Goal: Task Accomplishment & Management: Complete application form

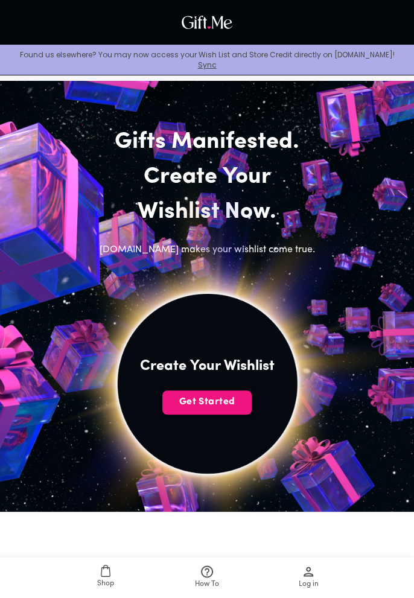
click at [216, 413] on button "Get Started" at bounding box center [206, 402] width 89 height 24
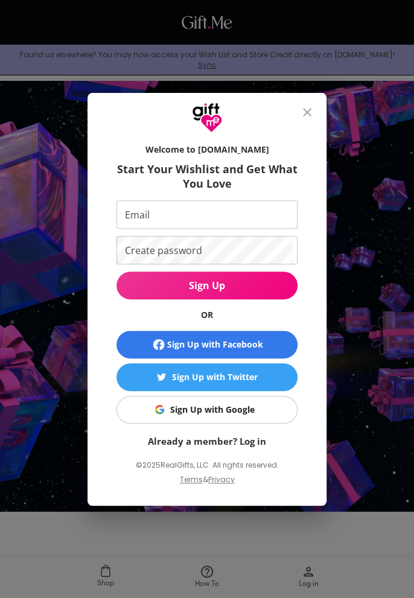
click at [131, 211] on input "Email" at bounding box center [204, 214] width 176 height 28
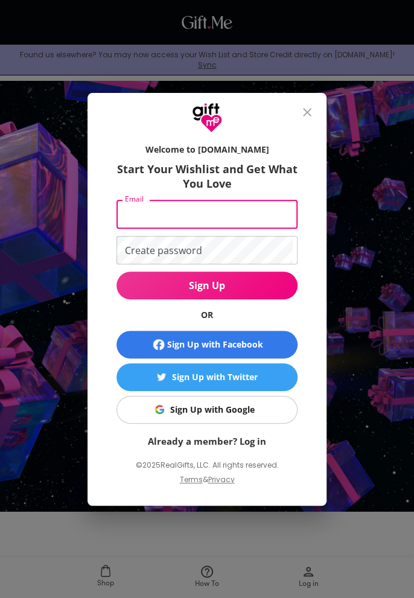
type input "[EMAIL_ADDRESS][DOMAIN_NAME]"
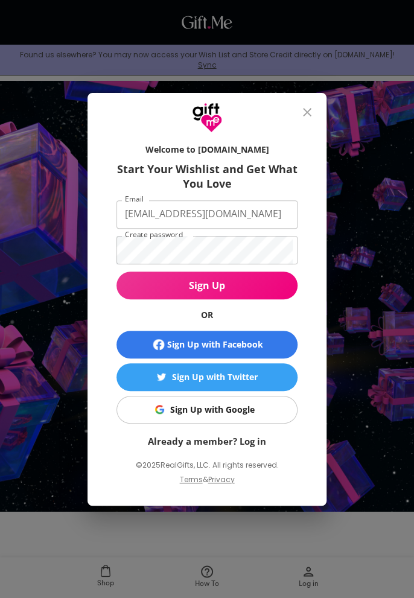
click at [246, 292] on button "Sign Up" at bounding box center [206, 286] width 181 height 28
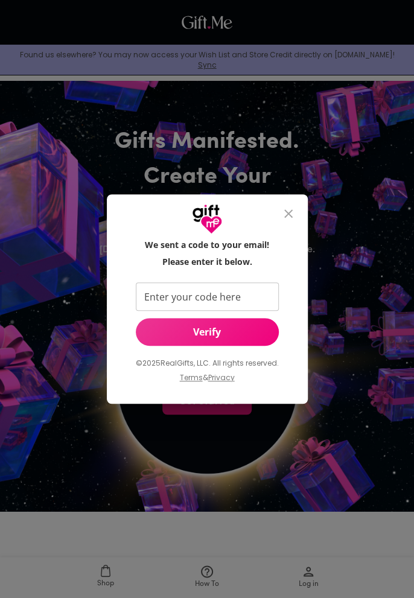
click at [152, 297] on input "Enter your code here" at bounding box center [205, 296] width 138 height 28
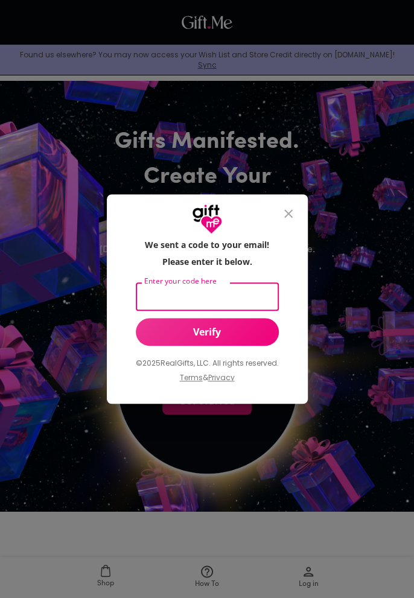
type input "[EMAIL_ADDRESS][DOMAIN_NAME]"
click at [240, 331] on span "Verify" at bounding box center [207, 331] width 143 height 13
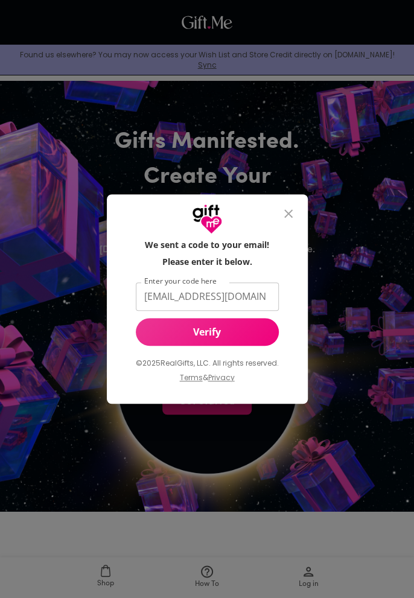
click at [246, 336] on span "Verify" at bounding box center [207, 331] width 143 height 13
click at [158, 319] on button "Verify" at bounding box center [207, 332] width 143 height 28
click at [159, 332] on span "Verify" at bounding box center [207, 331] width 143 height 13
click at [160, 329] on span "Verify" at bounding box center [207, 331] width 143 height 13
click at [158, 329] on span "Verify" at bounding box center [207, 331] width 143 height 13
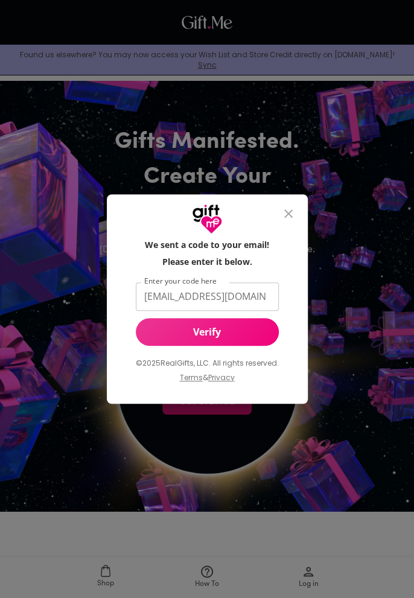
click at [160, 327] on span "Verify" at bounding box center [207, 331] width 143 height 13
click at [157, 322] on button "Verify" at bounding box center [207, 332] width 143 height 28
click at [157, 326] on span "Verify" at bounding box center [207, 331] width 143 height 13
click at [160, 334] on span "Verify" at bounding box center [207, 331] width 143 height 13
click at [287, 215] on icon "close" at bounding box center [288, 213] width 8 height 8
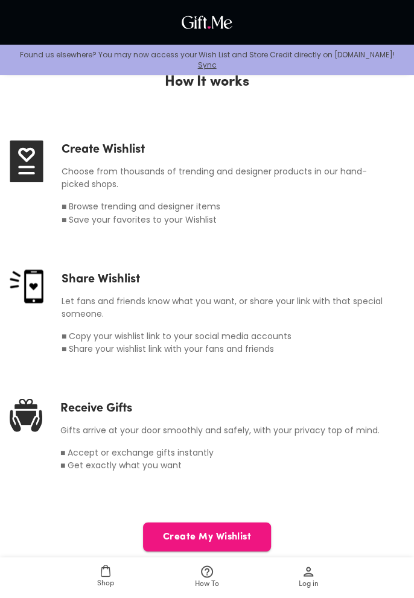
scroll to position [513, 0]
